Goal: Information Seeking & Learning: Learn about a topic

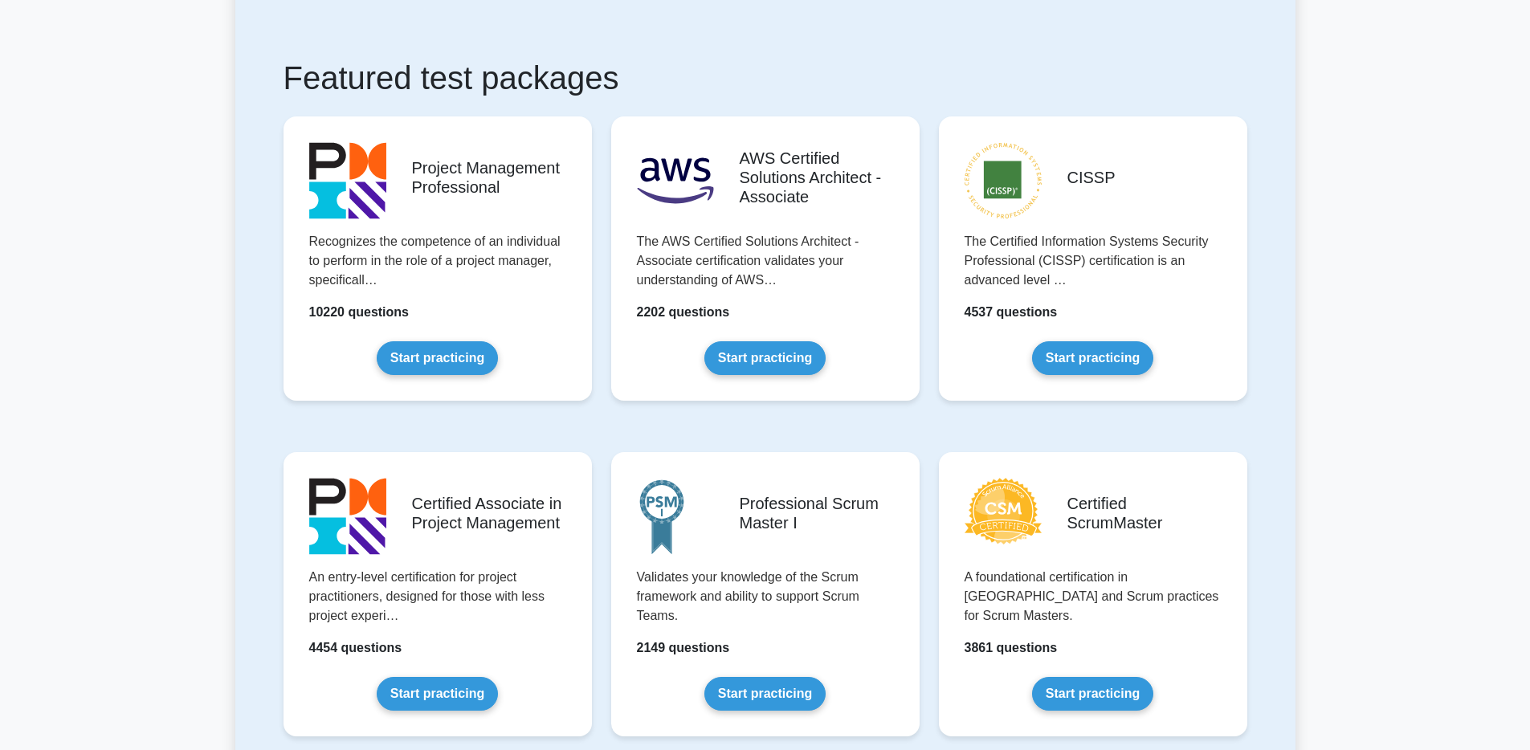
scroll to position [340, 0]
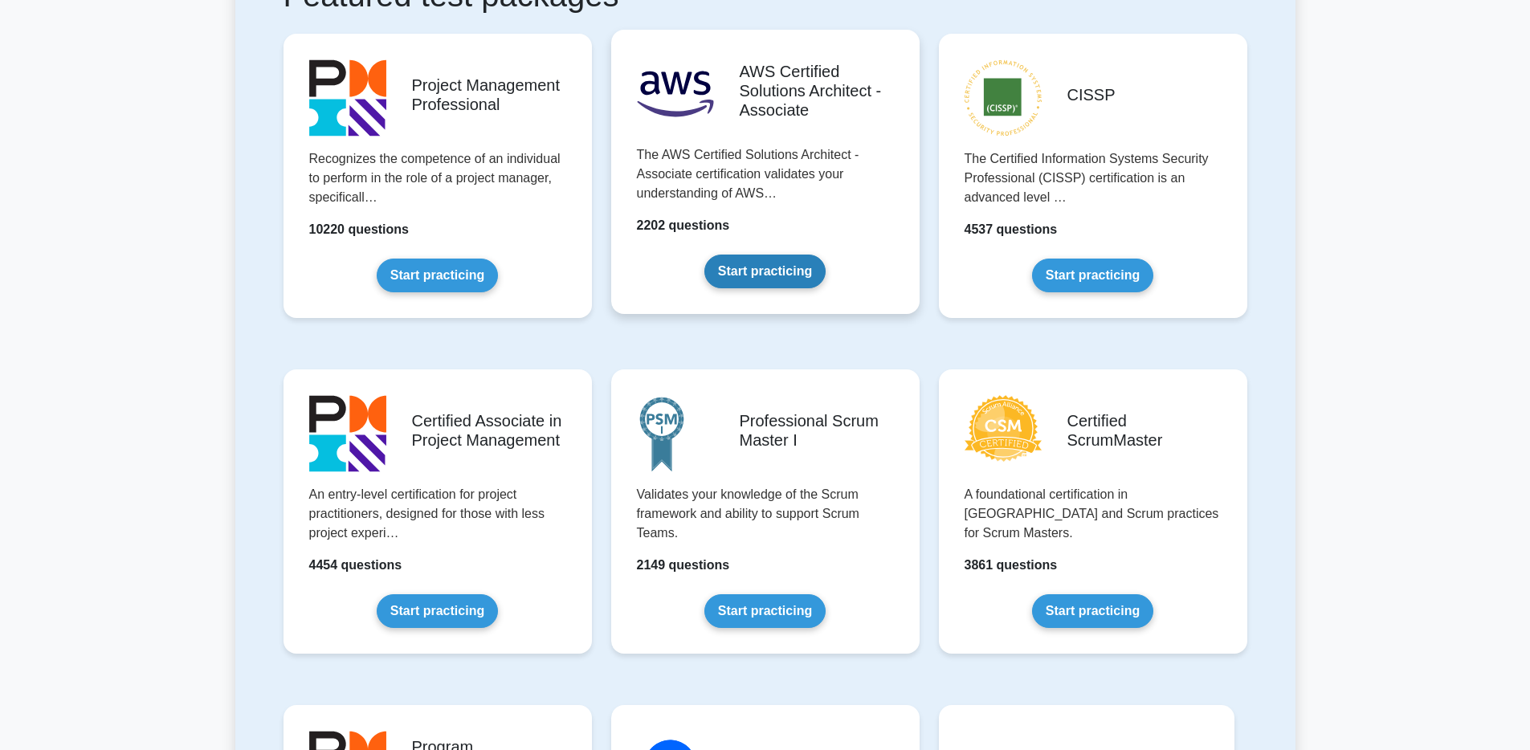
click at [779, 267] on link "Start practicing" at bounding box center [764, 272] width 121 height 34
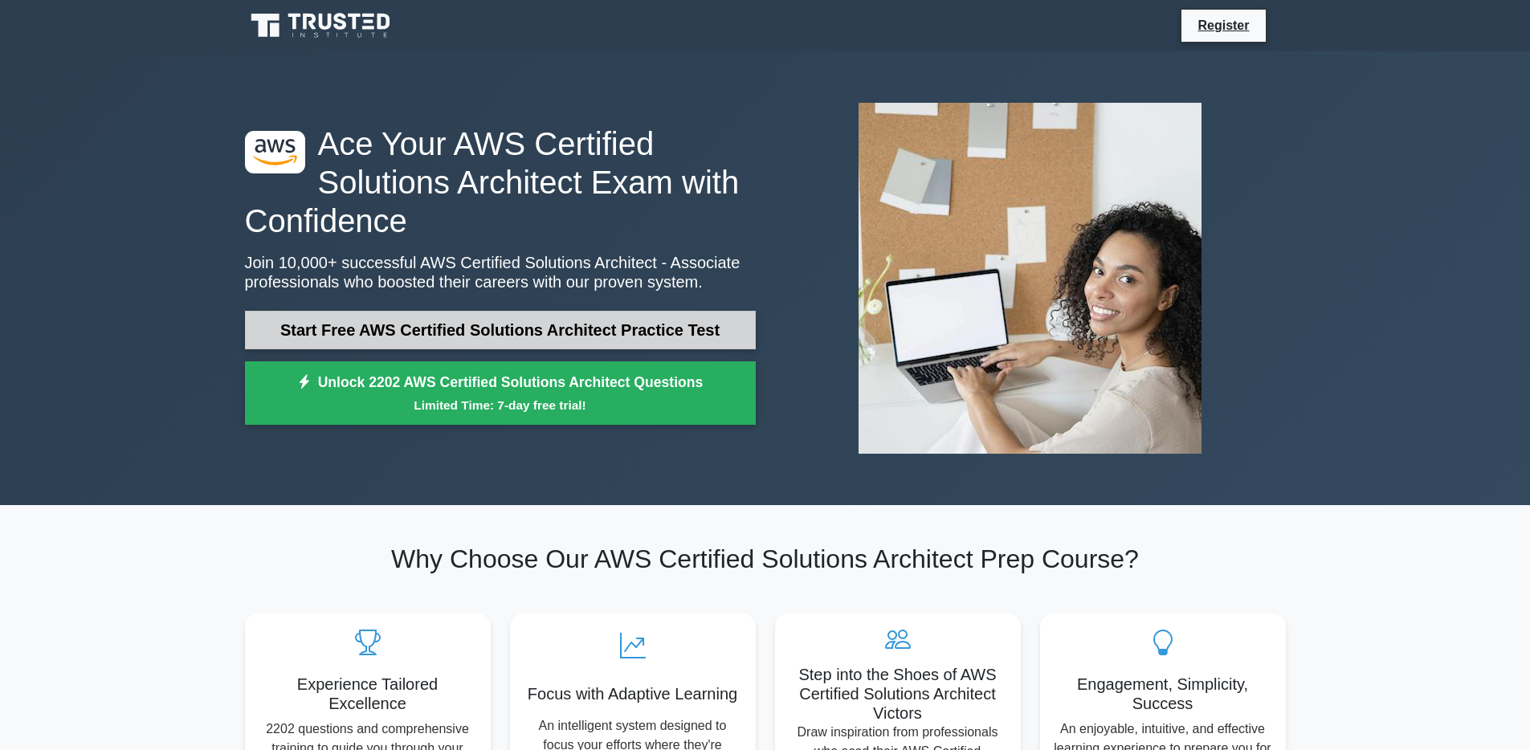
click at [508, 334] on link "Start Free AWS Certified Solutions Architect Practice Test" at bounding box center [500, 330] width 511 height 39
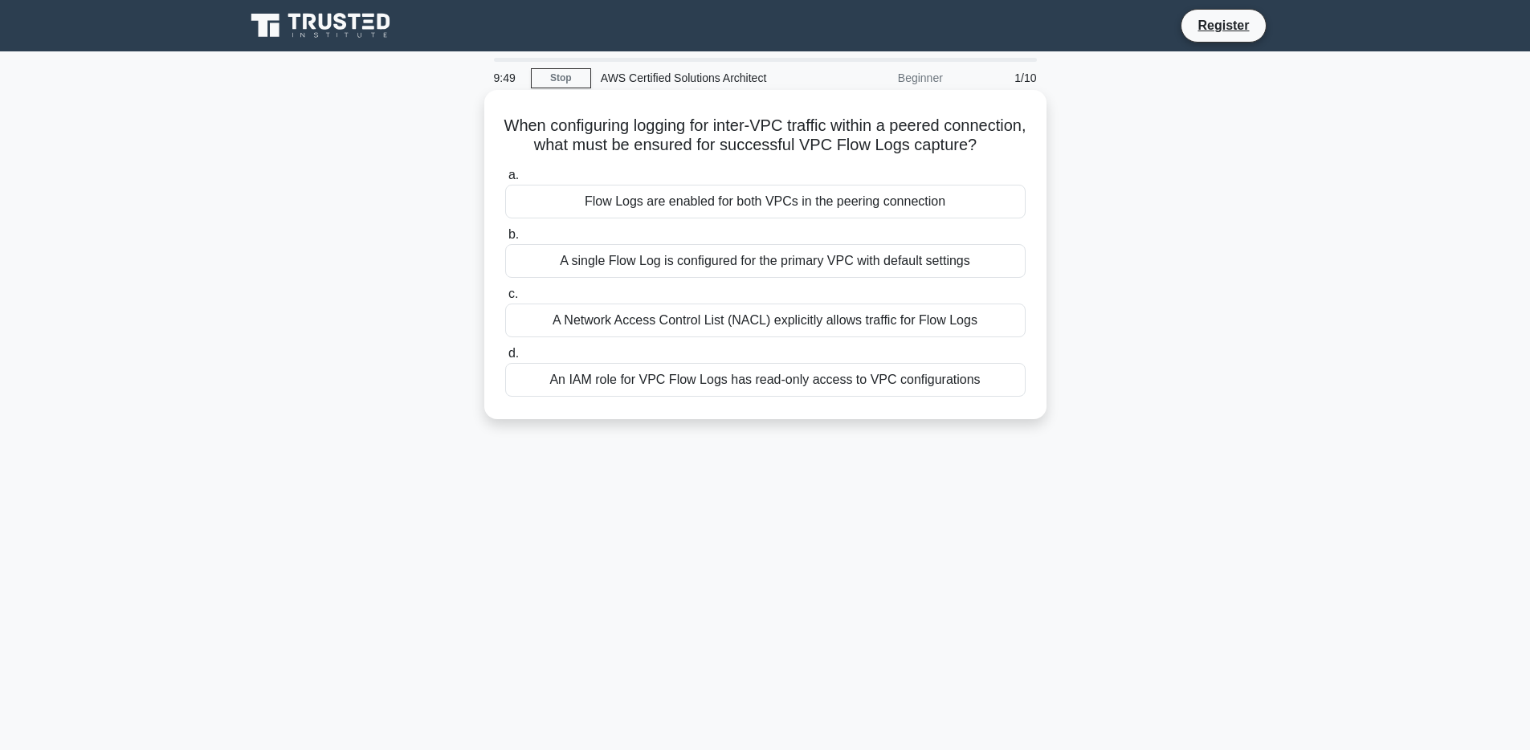
click at [944, 131] on h5 "When configuring logging for inter-VPC traffic within a peered connection, what…" at bounding box center [764, 136] width 523 height 40
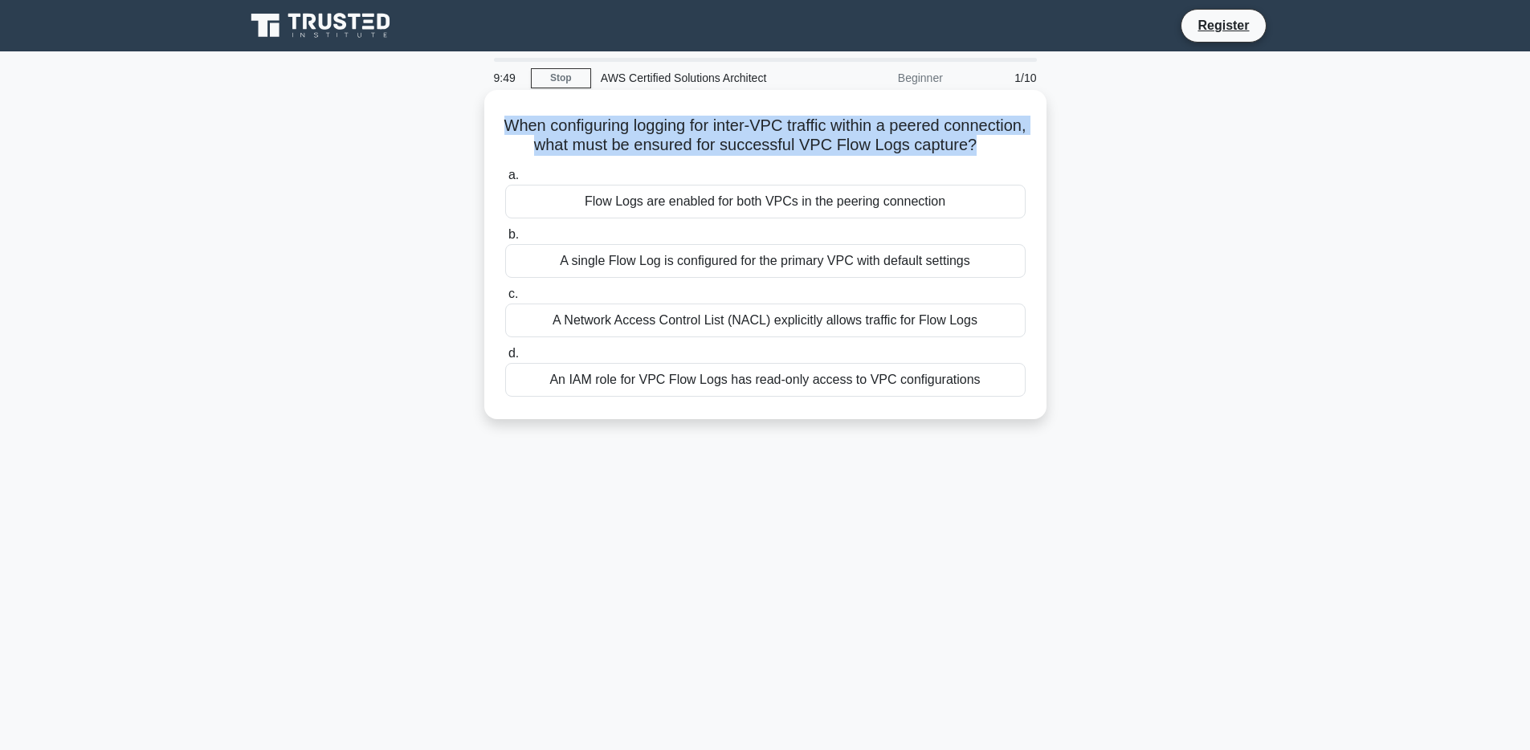
click at [944, 131] on h5 "When configuring logging for inter-VPC traffic within a peered connection, what…" at bounding box center [764, 136] width 523 height 40
click at [633, 138] on h5 "When configuring logging for inter-VPC traffic within a peered connection, what…" at bounding box center [764, 136] width 523 height 40
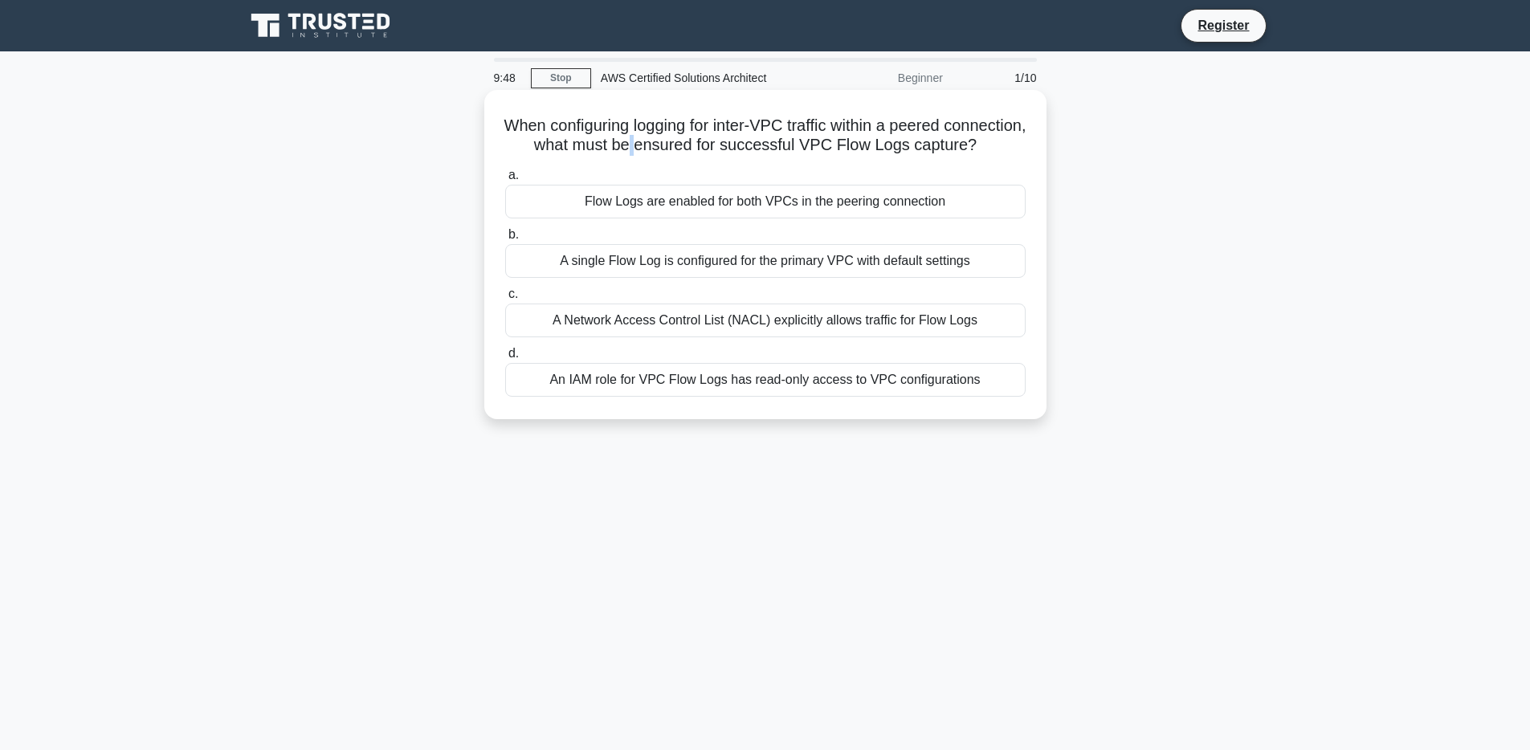
click at [633, 138] on h5 "When configuring logging for inter-VPC traffic within a peered connection, what…" at bounding box center [764, 136] width 523 height 40
click at [740, 144] on h5 "When configuring logging for inter-VPC traffic within a peered connection, what…" at bounding box center [764, 136] width 523 height 40
click at [678, 163] on div "a. Flow Logs are enabled for both VPCs in the peering connection b. A single Fl…" at bounding box center [765, 281] width 540 height 238
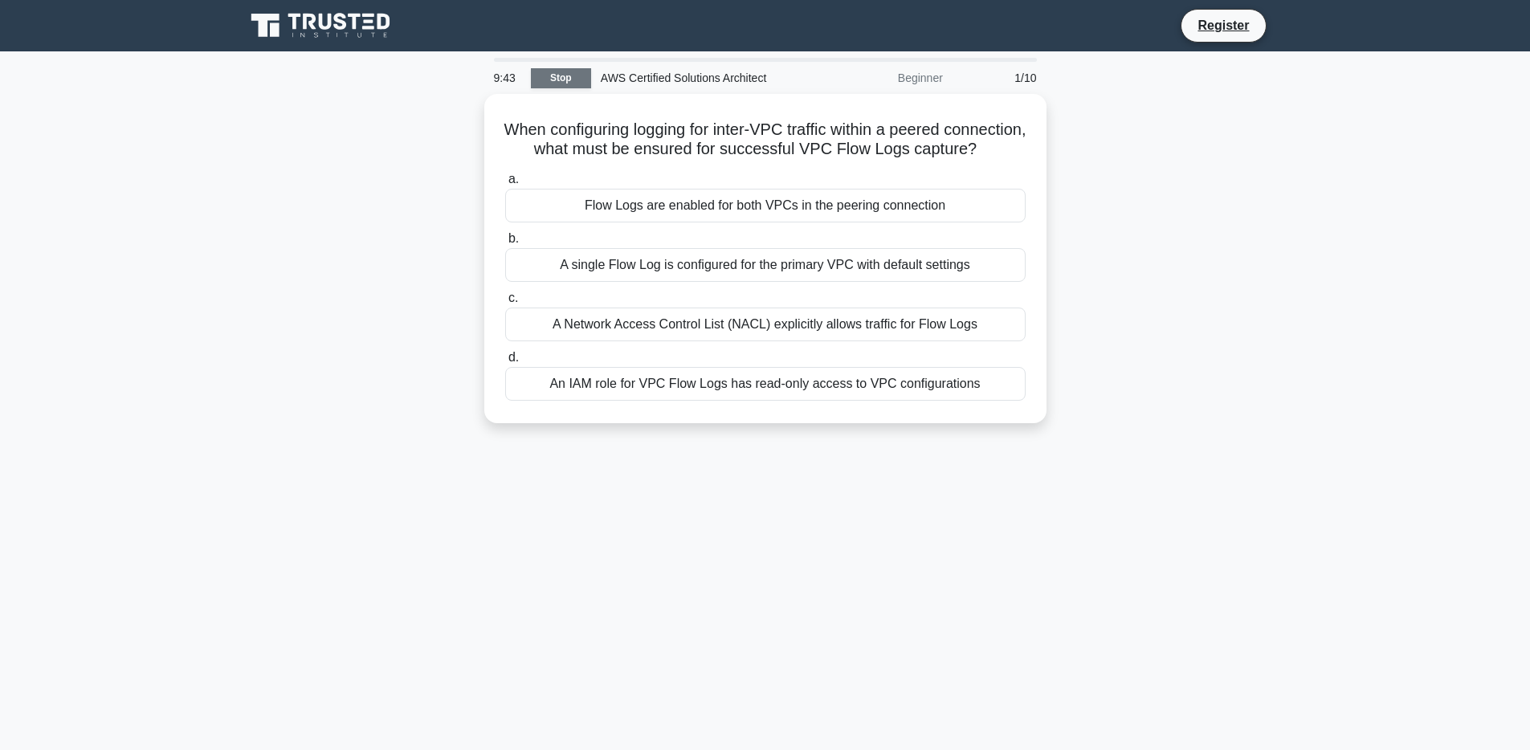
click at [548, 73] on link "Stop" at bounding box center [561, 78] width 60 height 20
